Goal: Task Accomplishment & Management: Manage account settings

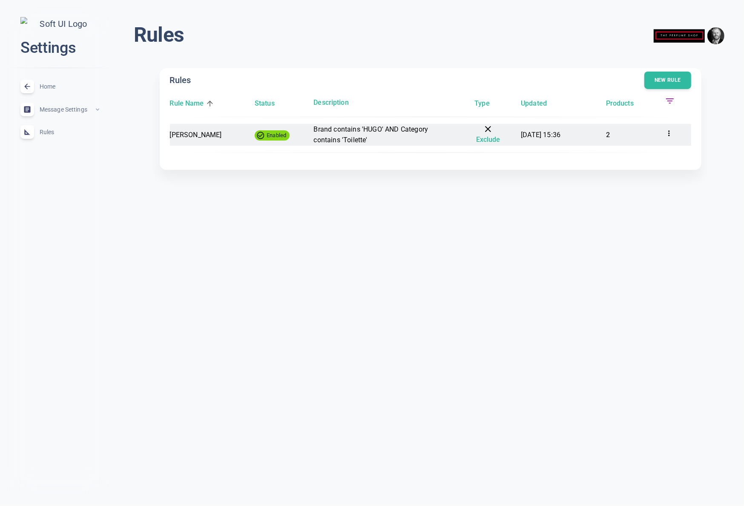
click at [667, 132] on icon at bounding box center [668, 133] width 9 height 9
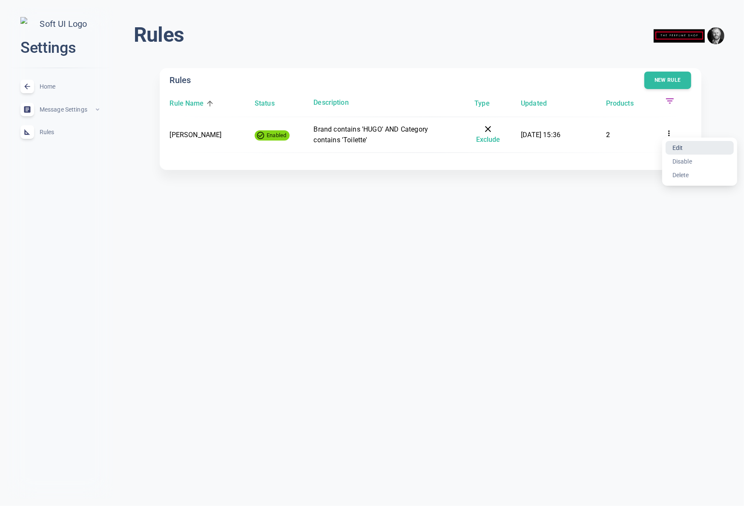
click at [691, 148] on li "Edit" at bounding box center [699, 148] width 68 height 14
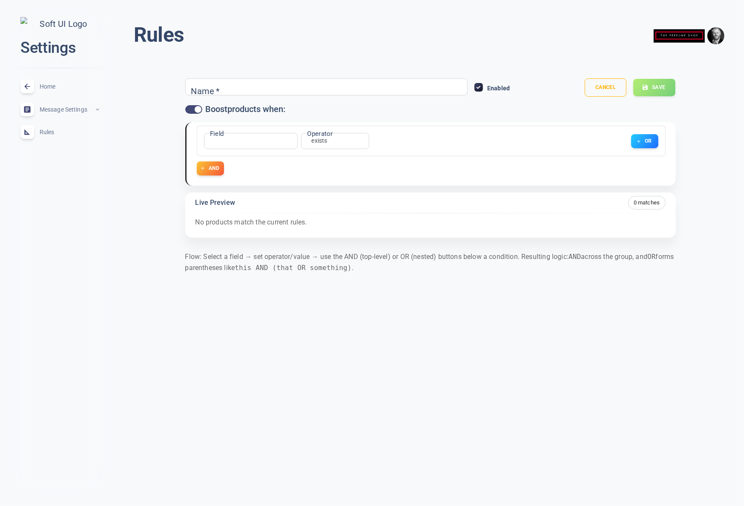
type input "[PERSON_NAME]"
checkbox input "false"
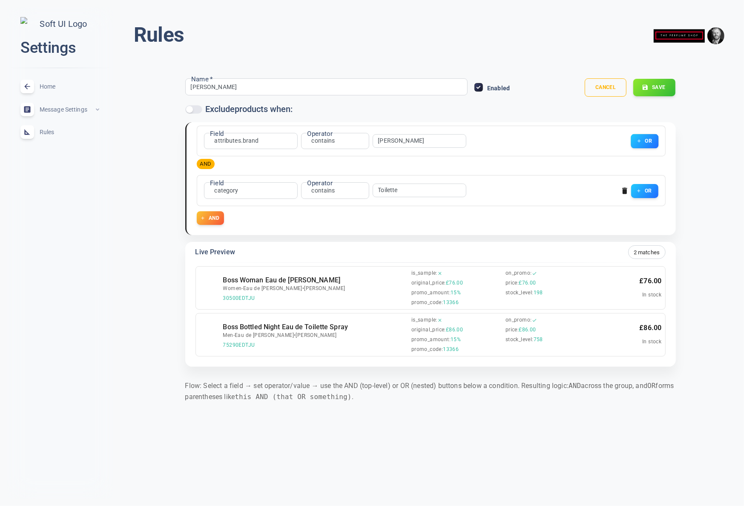
click at [651, 138] on button "OR" at bounding box center [644, 141] width 28 height 14
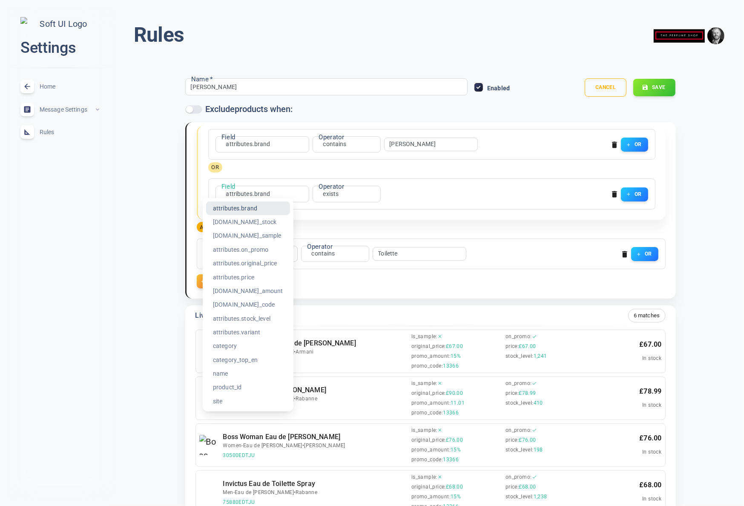
click at [257, 193] on body "close Settings Home expand_less Message Settings expand_less Rules expand_less …" at bounding box center [372, 338] width 744 height 690
click at [235, 349] on li "category" at bounding box center [248, 346] width 84 height 14
type input "category"
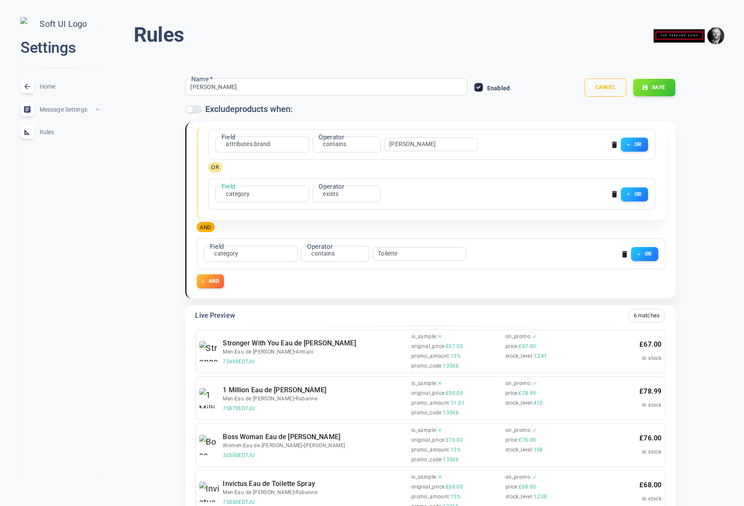
click at [335, 192] on body "close Settings Home expand_less Message Settings expand_less Rules expand_less …" at bounding box center [372, 338] width 744 height 690
click at [325, 262] on li "contains" at bounding box center [331, 263] width 68 height 14
type input "contains"
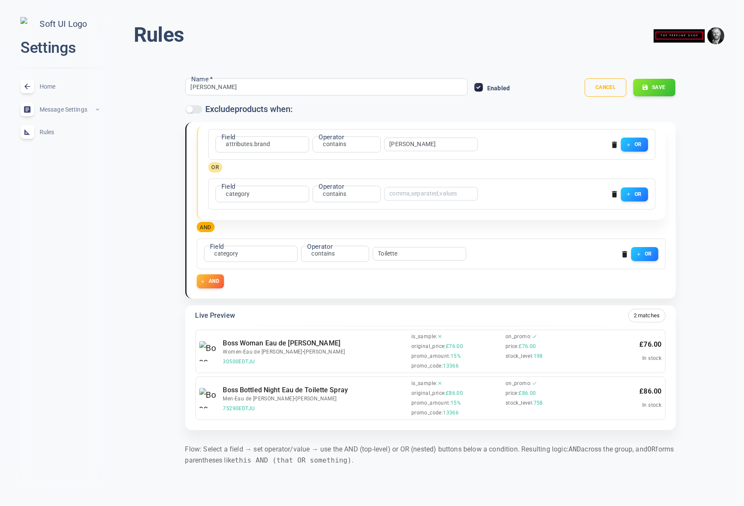
click at [415, 194] on input "text" at bounding box center [423, 194] width 68 height 6
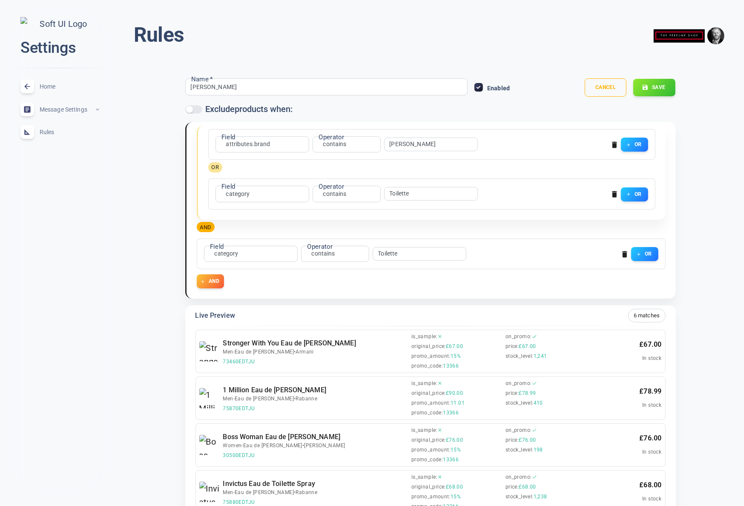
type input "Toilette"
click at [465, 227] on div "Field attributes.brand attributes.brand Field Operator contains contains Operat…" at bounding box center [431, 180] width 469 height 108
click at [621, 252] on icon "button" at bounding box center [624, 254] width 9 height 9
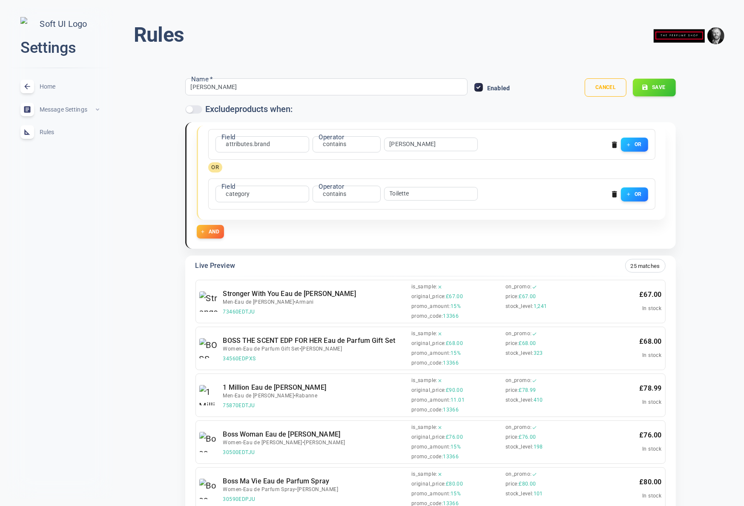
click at [658, 86] on button "Save" at bounding box center [653, 88] width 43 height 18
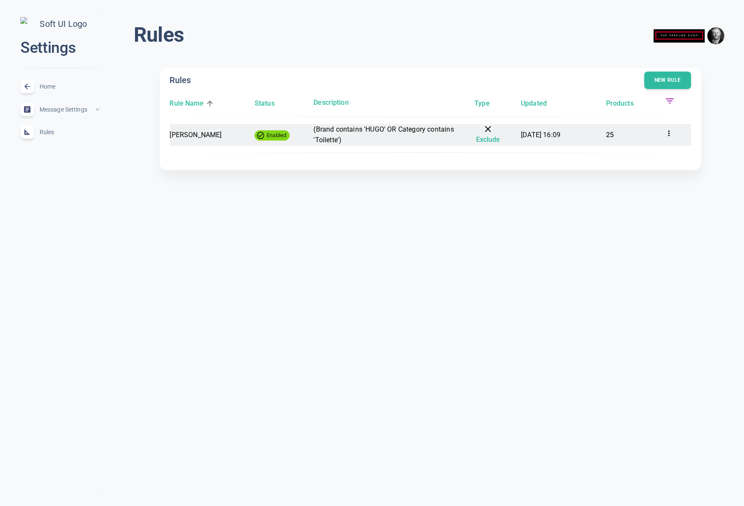
click at [669, 134] on icon at bounding box center [668, 133] width 9 height 9
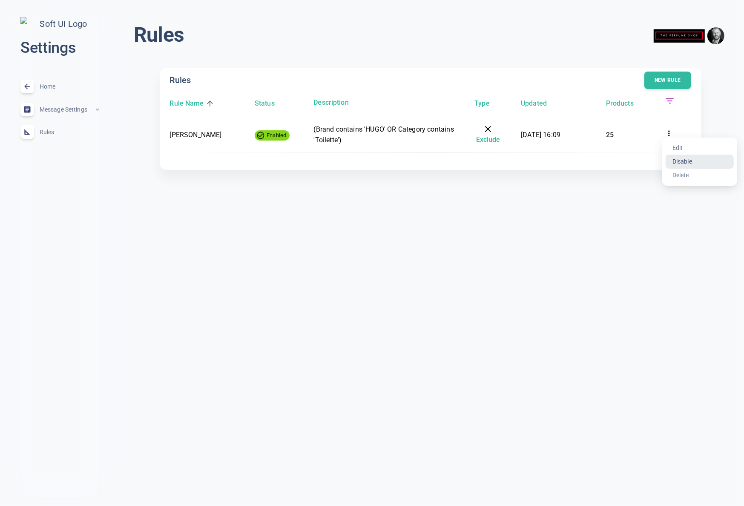
click at [684, 161] on li "Disable" at bounding box center [699, 161] width 68 height 14
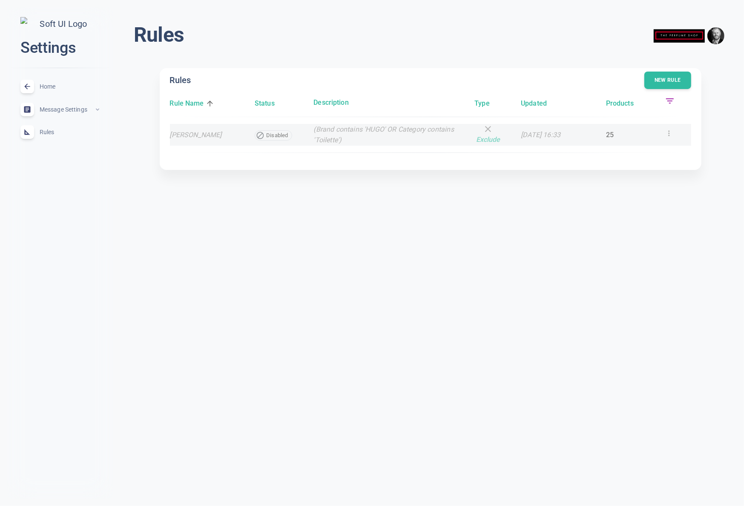
click at [670, 133] on icon at bounding box center [668, 133] width 9 height 9
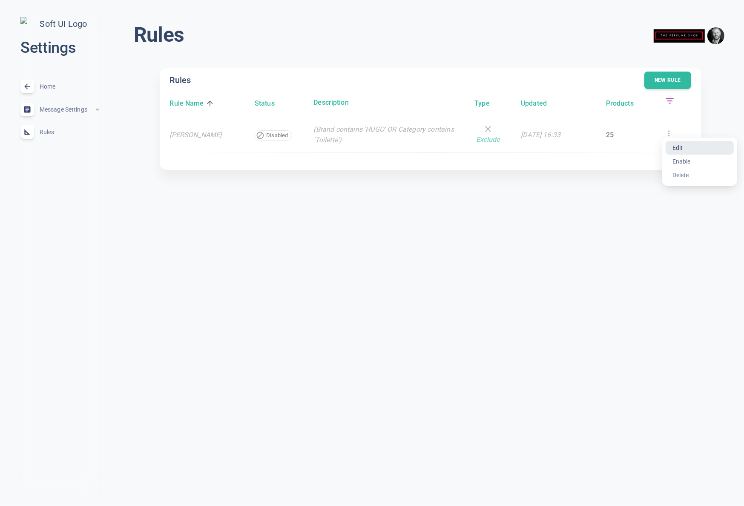
click at [679, 149] on li "Edit" at bounding box center [699, 148] width 68 height 14
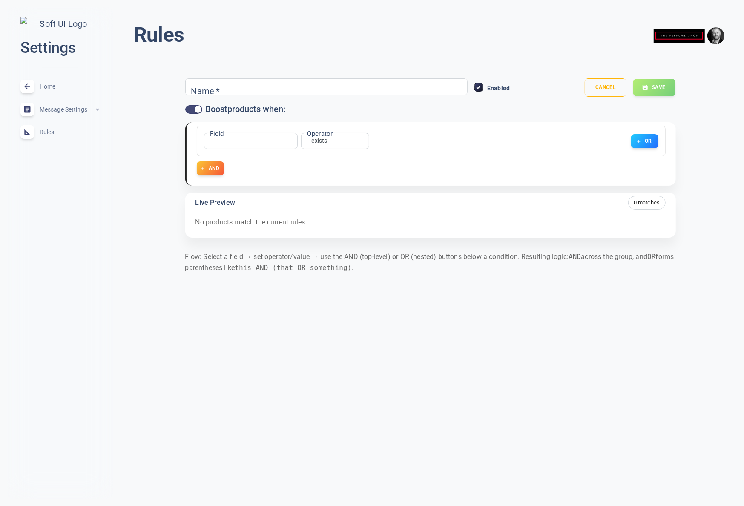
type input "[PERSON_NAME]"
checkbox input "false"
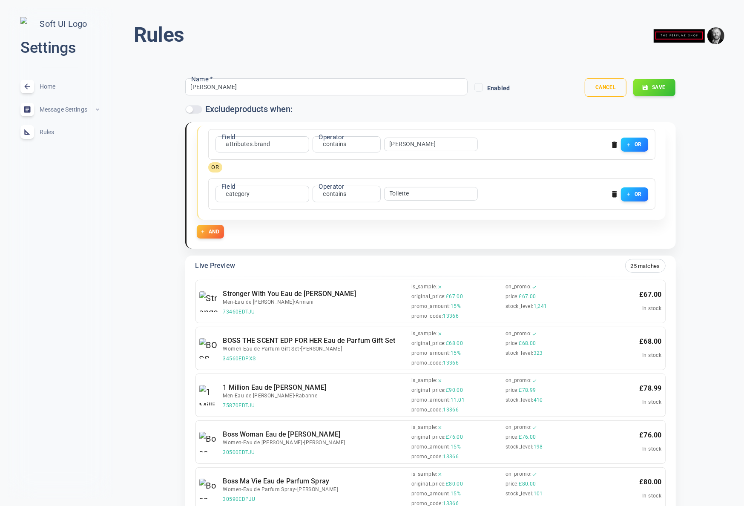
click at [613, 194] on icon "button" at bounding box center [614, 194] width 5 height 6
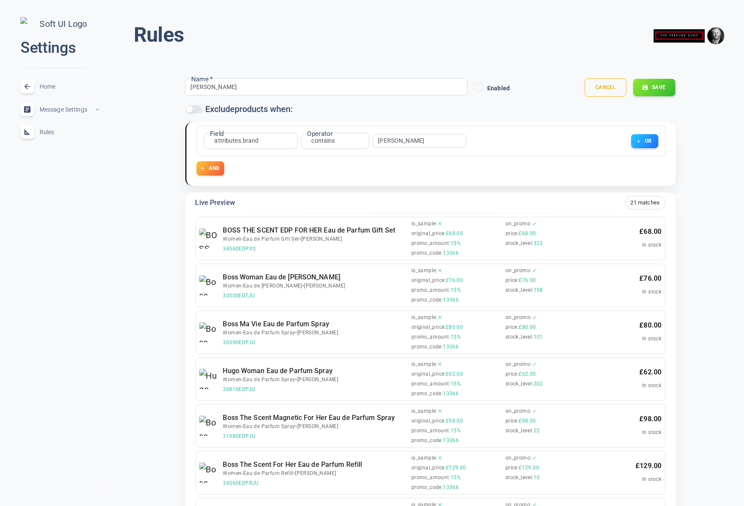
click at [214, 172] on button "AND" at bounding box center [210, 168] width 28 height 14
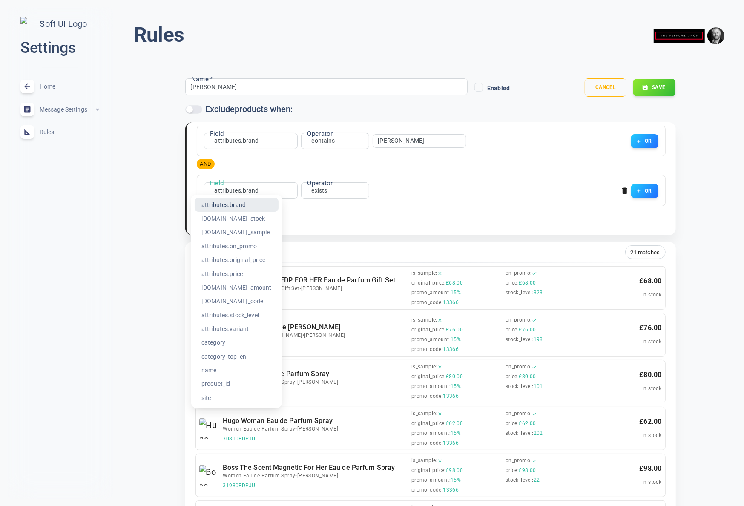
click at [229, 339] on li "category" at bounding box center [236, 342] width 84 height 14
type input "category"
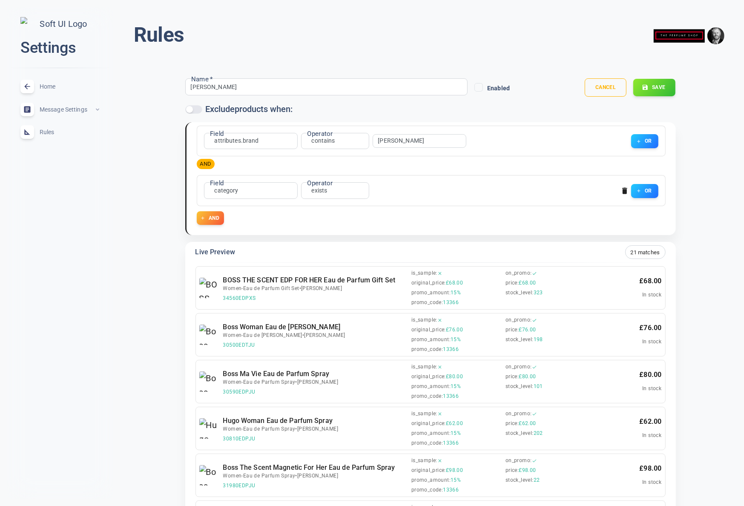
click at [321, 186] on label "Operator" at bounding box center [320, 182] width 26 height 9
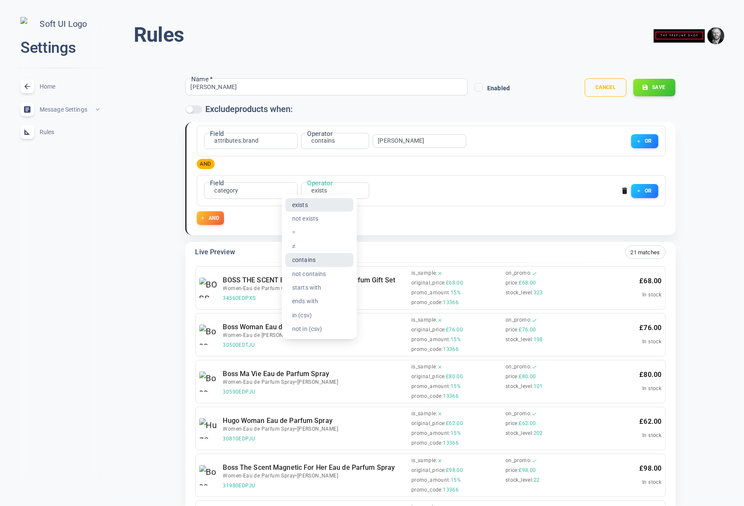
drag, startPoint x: 310, startPoint y: 260, endPoint x: 361, endPoint y: 217, distance: 66.8
click at [311, 260] on li "contains" at bounding box center [319, 260] width 68 height 14
type input "contains"
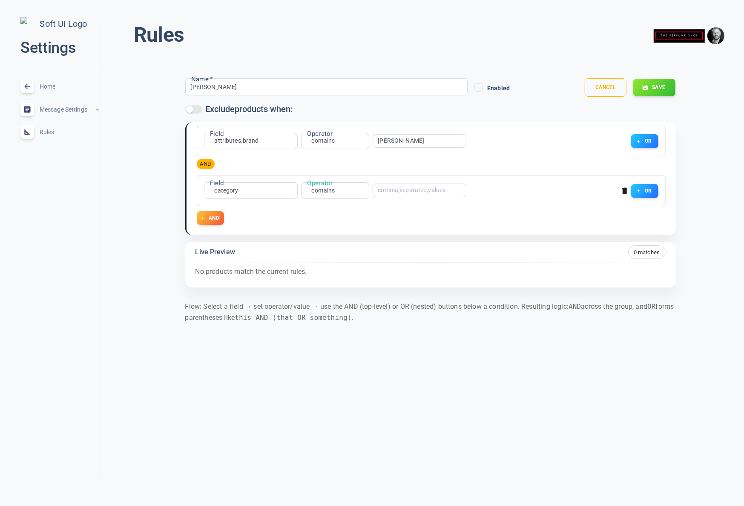
click at [393, 190] on input "text" at bounding box center [412, 190] width 68 height 6
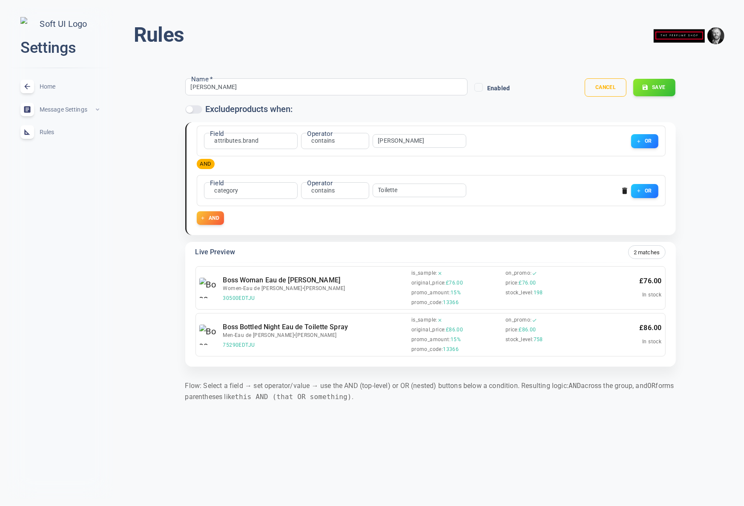
type input "Toilette"
click at [198, 111] on input "checkbox" at bounding box center [189, 109] width 20 height 7
checkbox input "true"
click at [480, 84] on input "Enabled" at bounding box center [479, 87] width 8 height 8
checkbox input "true"
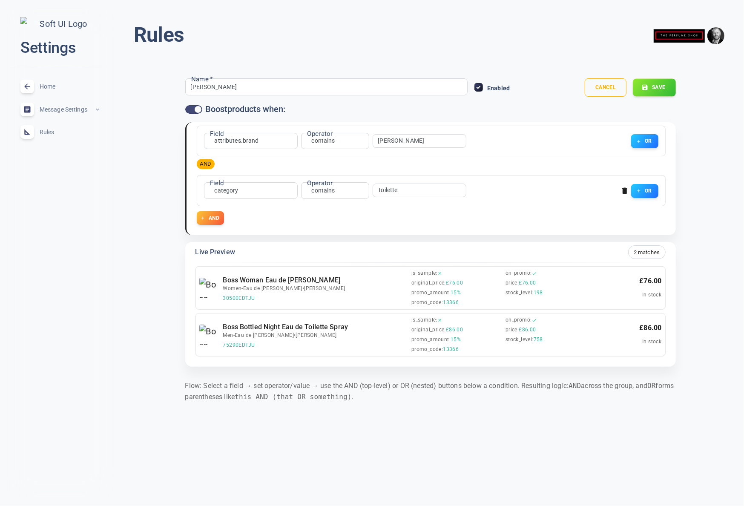
click at [642, 86] on icon "button" at bounding box center [644, 87] width 7 height 7
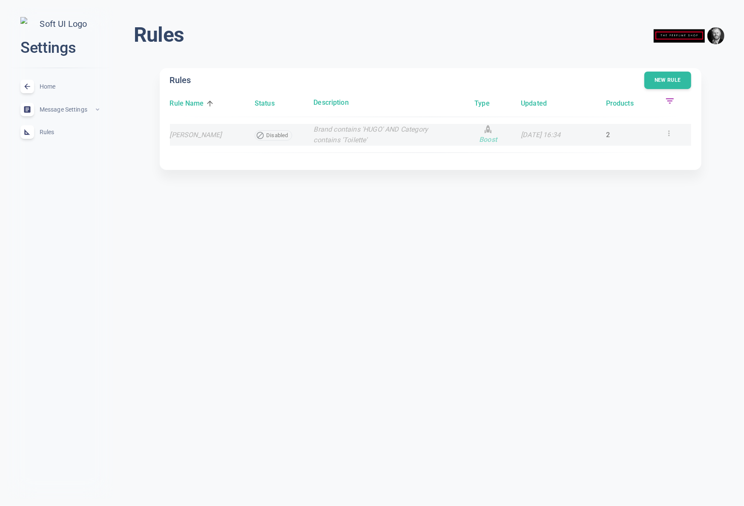
click at [669, 136] on icon at bounding box center [668, 133] width 9 height 9
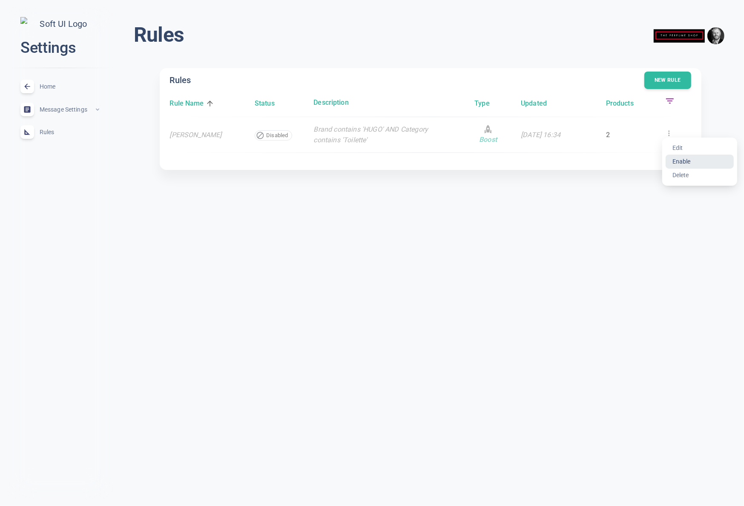
click at [685, 160] on li "Enable" at bounding box center [699, 161] width 68 height 14
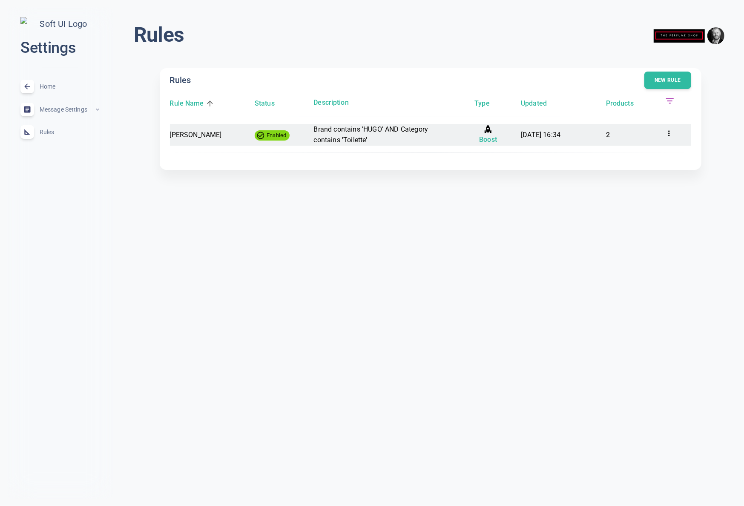
click at [663, 138] on div "Hugo Enabled Brand contains 'HUGO' AND Category contains 'Toilette' Boost [DATE…" at bounding box center [430, 135] width 521 height 22
click at [672, 135] on icon at bounding box center [668, 133] width 9 height 9
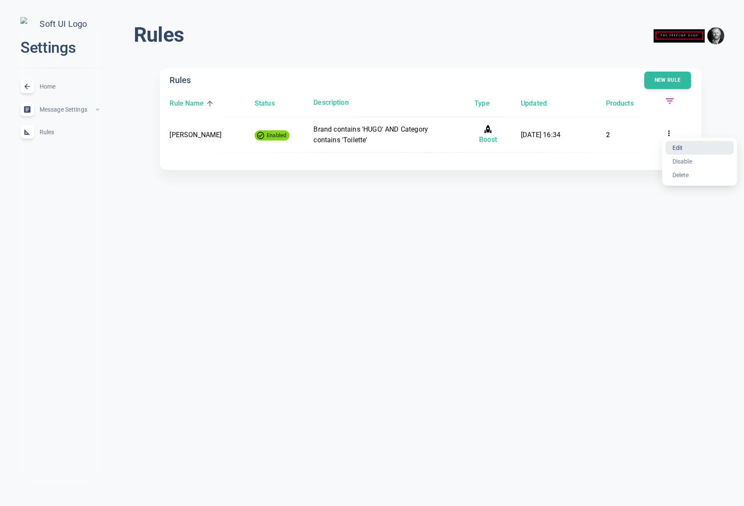
click at [689, 146] on li "Edit" at bounding box center [699, 148] width 68 height 14
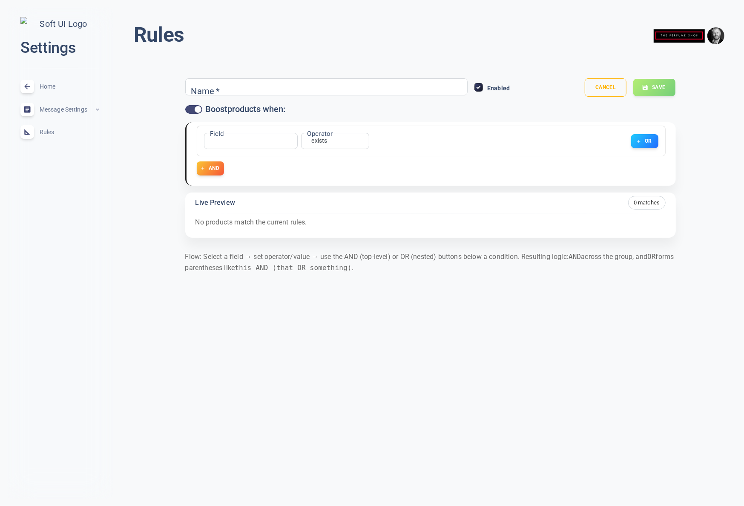
type input "[PERSON_NAME]"
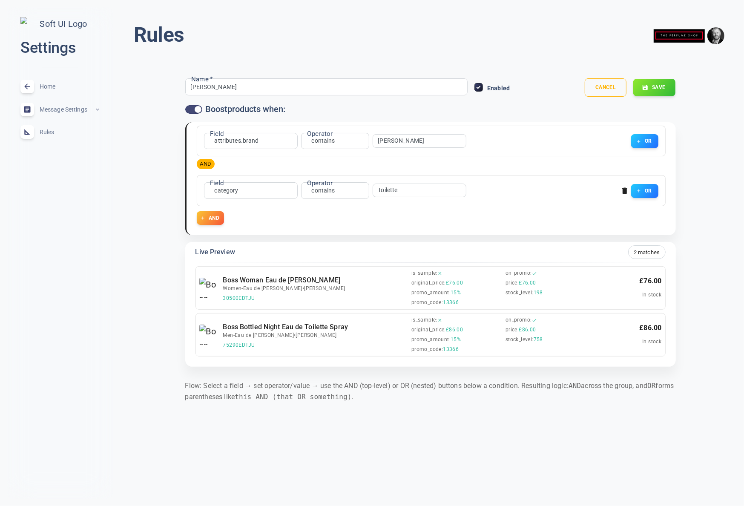
drag, startPoint x: 625, startPoint y: 191, endPoint x: 350, endPoint y: 165, distance: 276.1
click at [625, 191] on icon "button" at bounding box center [624, 191] width 5 height 6
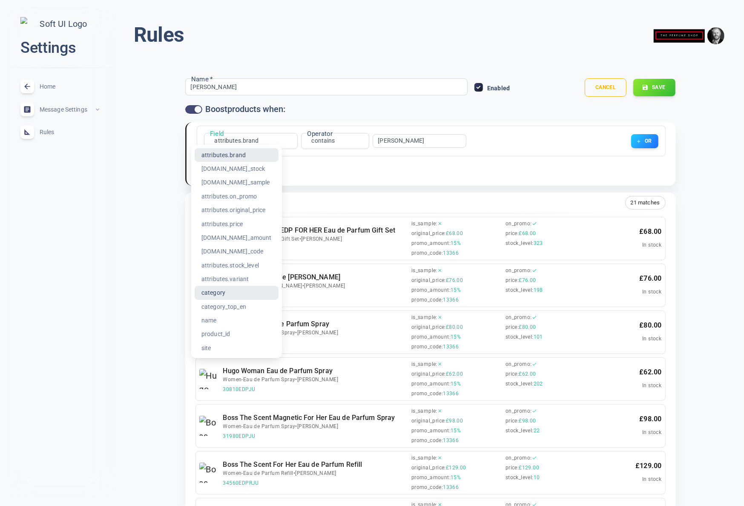
click at [222, 289] on li "category" at bounding box center [236, 293] width 84 height 14
type input "category"
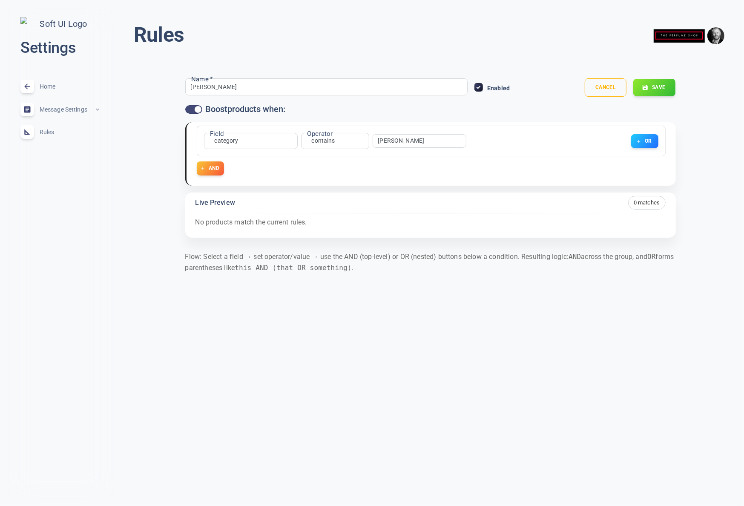
click at [389, 138] on input "[PERSON_NAME]" at bounding box center [412, 141] width 68 height 6
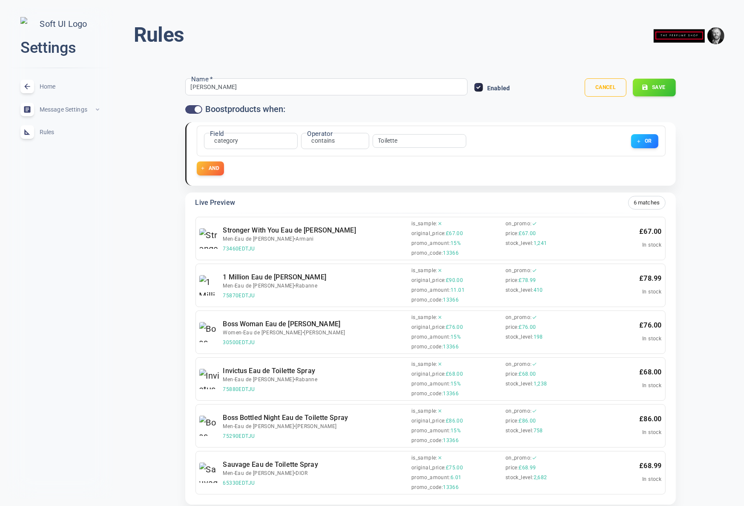
type input "Toilette"
click at [655, 88] on button "Save" at bounding box center [653, 88] width 43 height 18
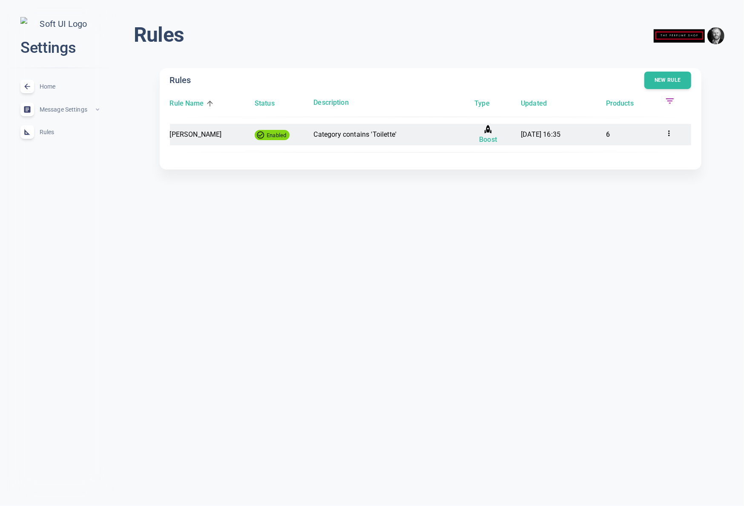
click at [672, 133] on icon at bounding box center [668, 133] width 9 height 9
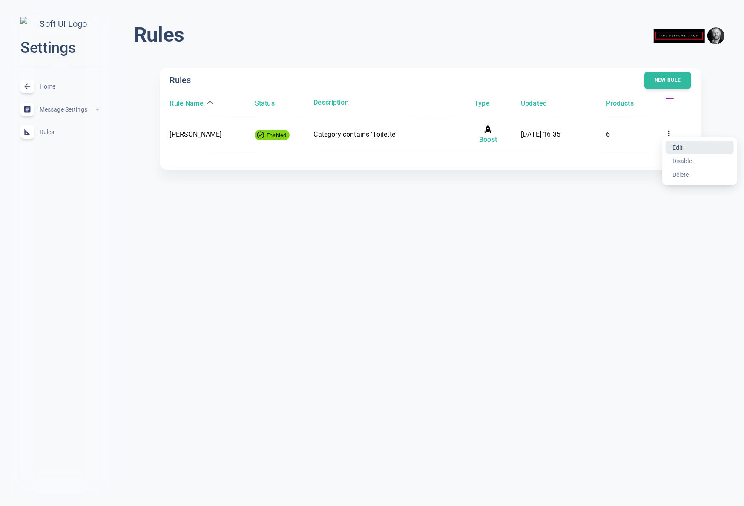
click at [683, 150] on li "Edit" at bounding box center [699, 147] width 68 height 14
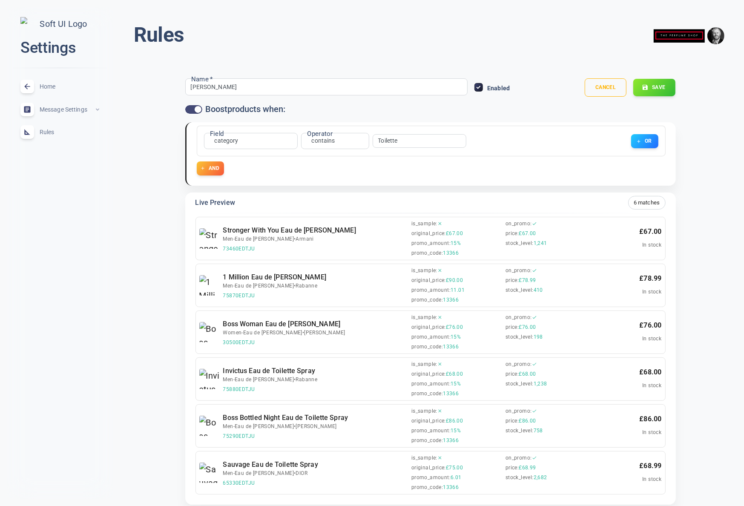
click at [234, 140] on body "close Settings Home expand_less Message Settings expand_less Rules expand_less …" at bounding box center [372, 281] width 744 height 577
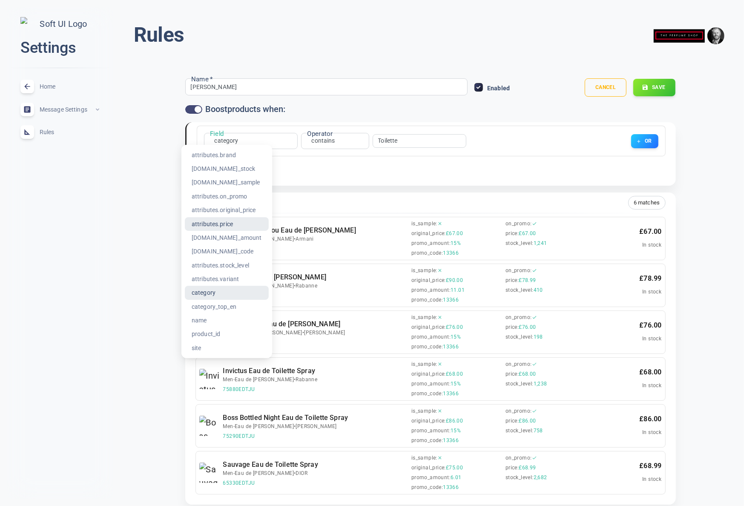
drag, startPoint x: 235, startPoint y: 222, endPoint x: 333, endPoint y: 143, distance: 126.2
click at [236, 222] on li "attributes.price" at bounding box center [227, 224] width 84 height 14
type input "attributes.price"
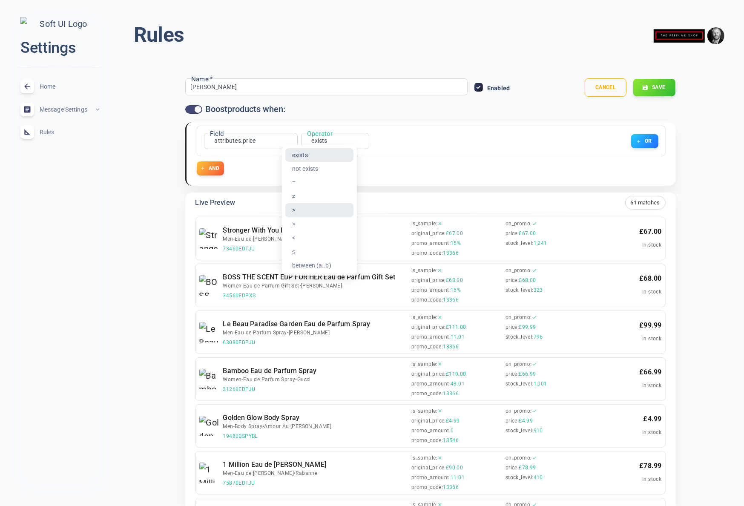
click at [302, 208] on li ">" at bounding box center [319, 210] width 68 height 14
type input "gt"
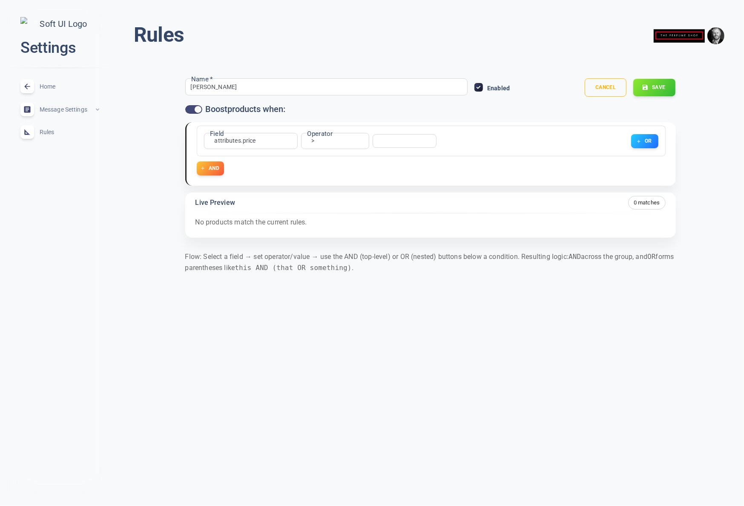
click at [387, 142] on input "number" at bounding box center [401, 141] width 46 height 6
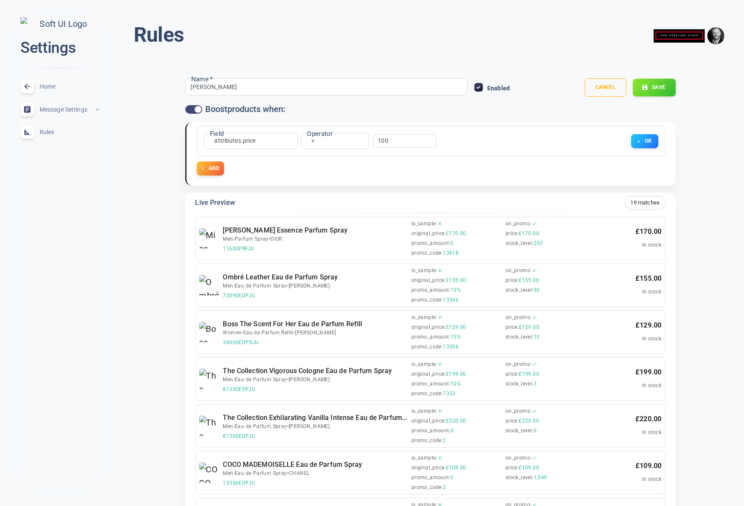
type input "100"
click at [666, 87] on button "Save" at bounding box center [653, 88] width 43 height 18
